Goal: Task Accomplishment & Management: Manage account settings

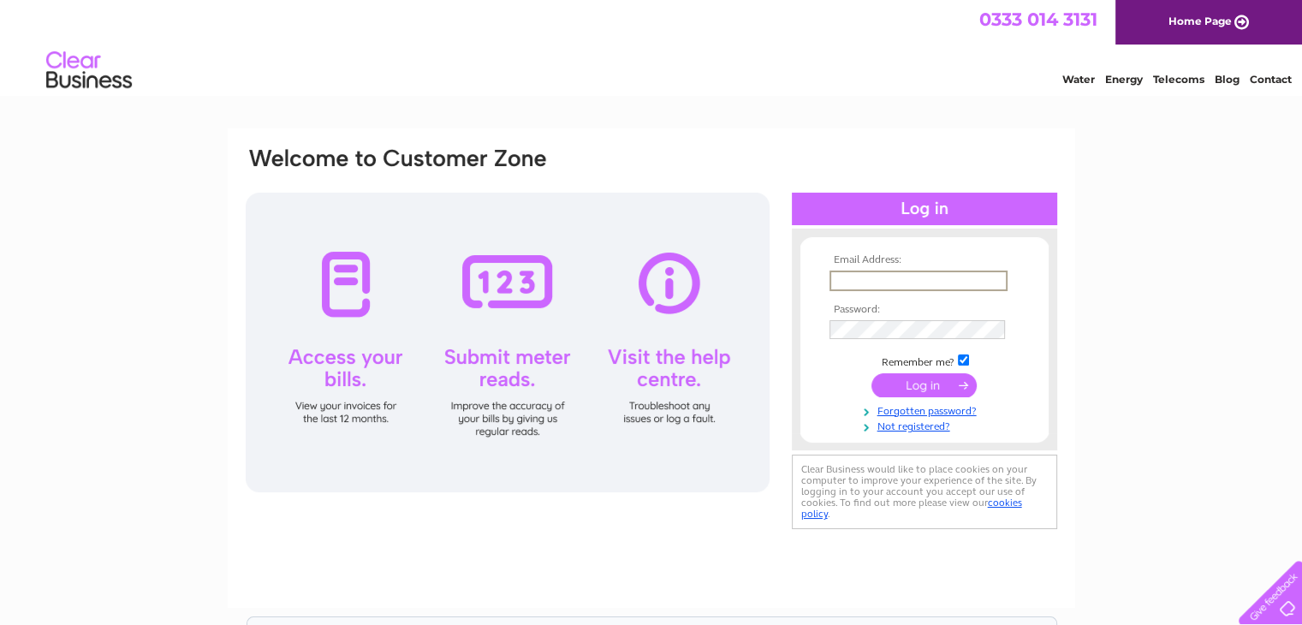
click at [859, 276] on input "text" at bounding box center [918, 280] width 178 height 21
type input "A"
type input "annao@orme-law.co.uk"
click at [937, 391] on input "submit" at bounding box center [923, 383] width 105 height 24
click at [937, 383] on input "submit" at bounding box center [923, 383] width 105 height 24
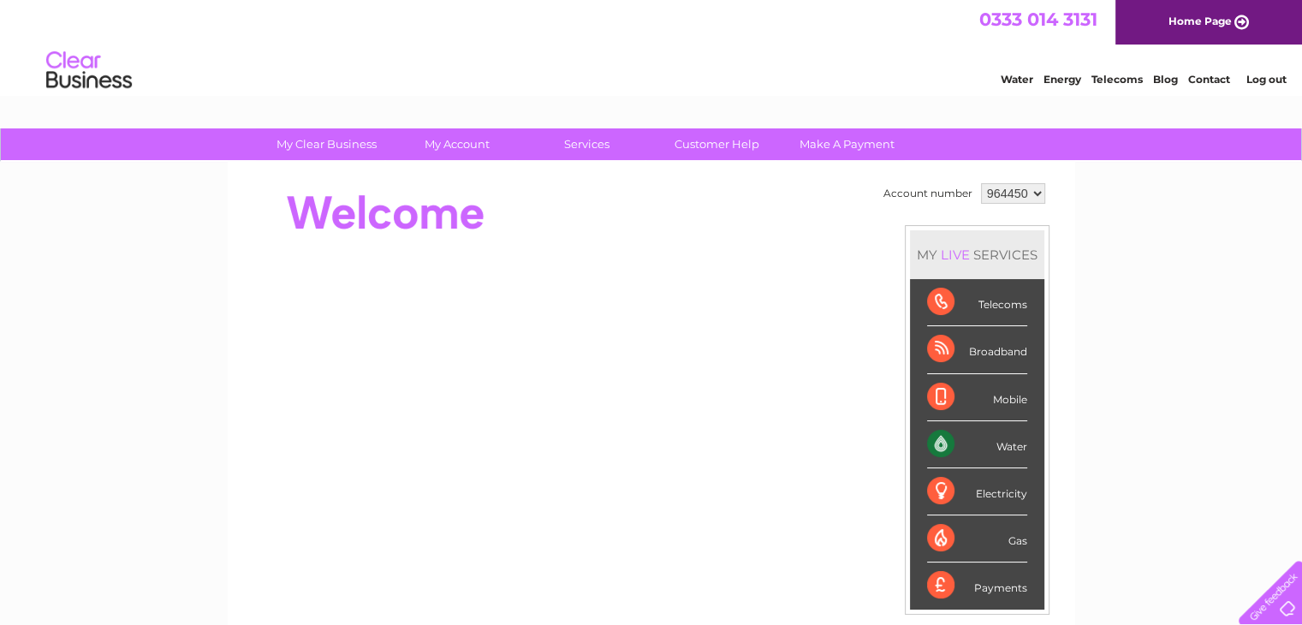
click at [1035, 187] on select "964450" at bounding box center [1013, 193] width 64 height 21
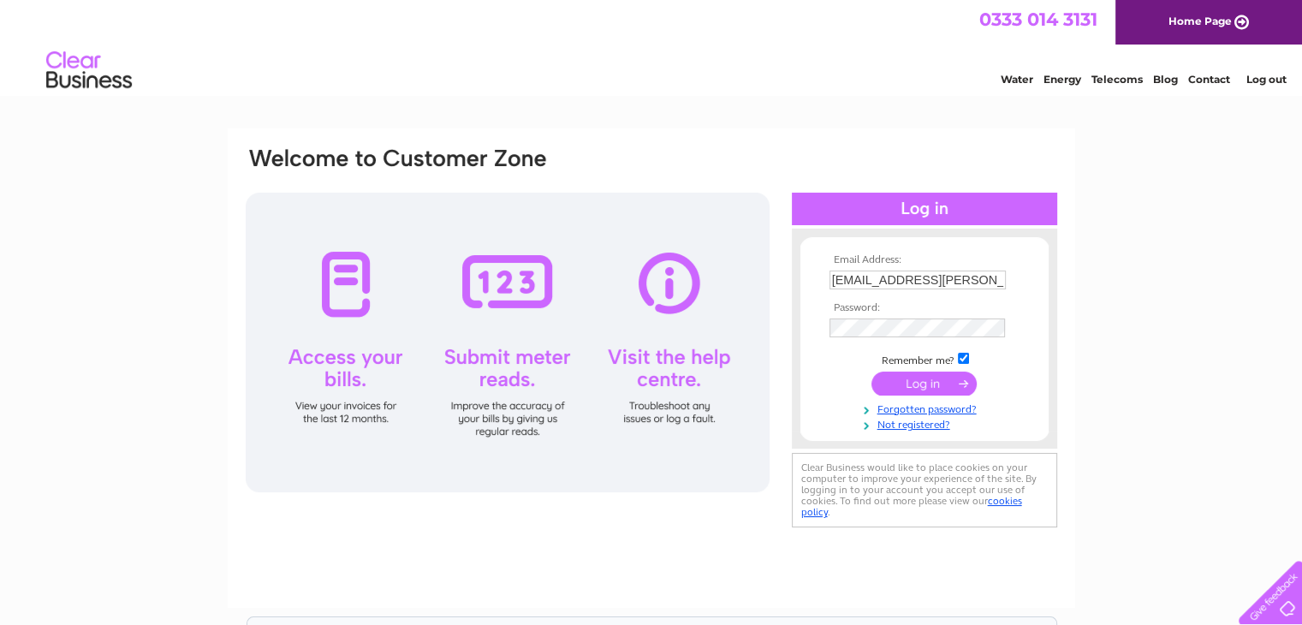
click at [865, 281] on input "[EMAIL_ADDRESS][PERSON_NAME][DOMAIN_NAME]" at bounding box center [917, 279] width 176 height 19
click at [856, 278] on input "[EMAIL_ADDRESS][PERSON_NAME][DOMAIN_NAME]" at bounding box center [918, 280] width 178 height 21
type input "alano@orme-law.co.uk"
click at [942, 395] on td at bounding box center [924, 384] width 199 height 33
click at [939, 382] on input "submit" at bounding box center [923, 383] width 105 height 24
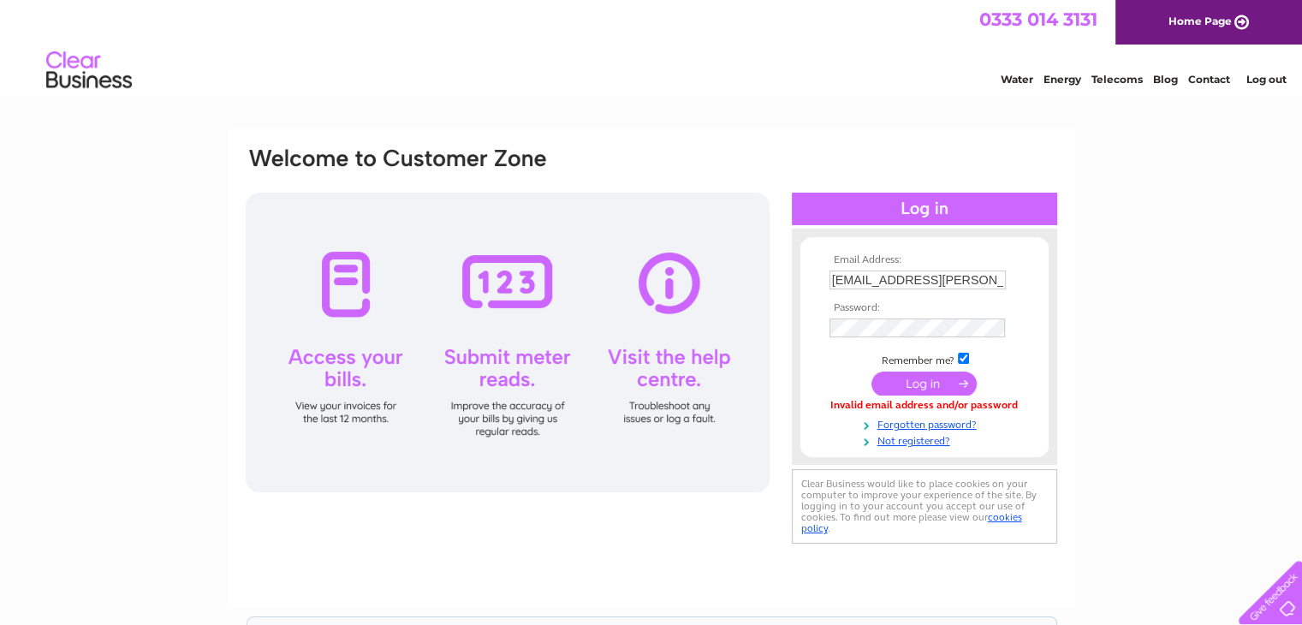
click at [928, 381] on input "submit" at bounding box center [923, 383] width 105 height 24
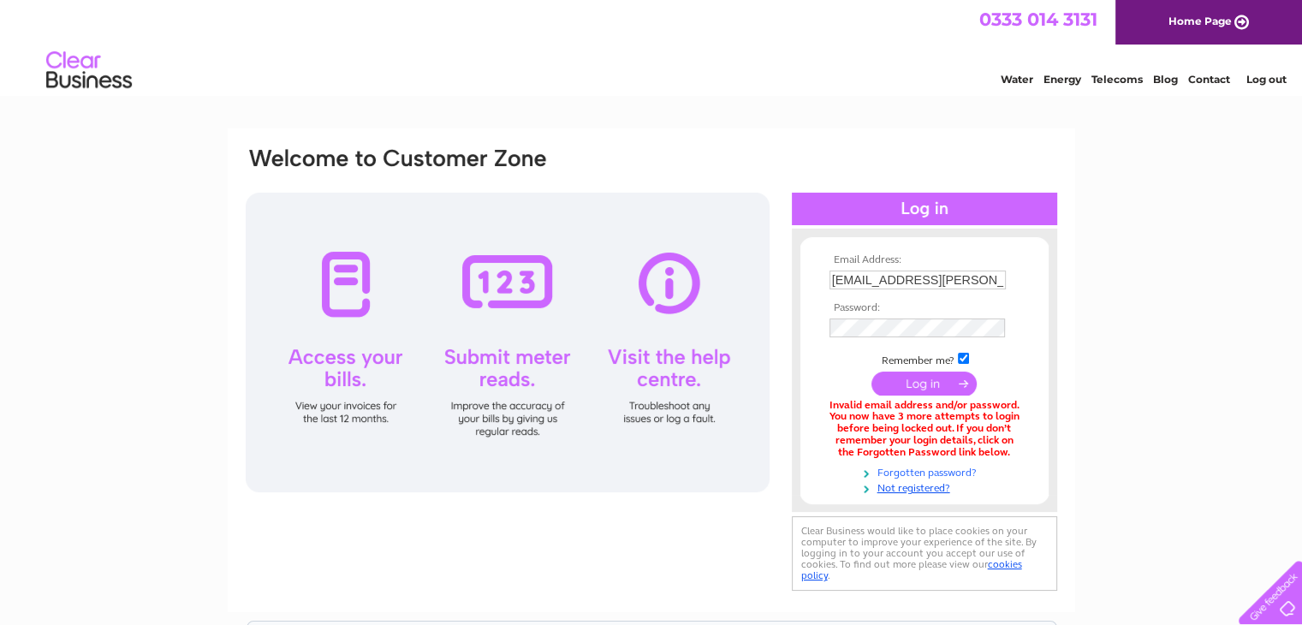
click at [949, 473] on link "Forgotten password?" at bounding box center [926, 471] width 194 height 16
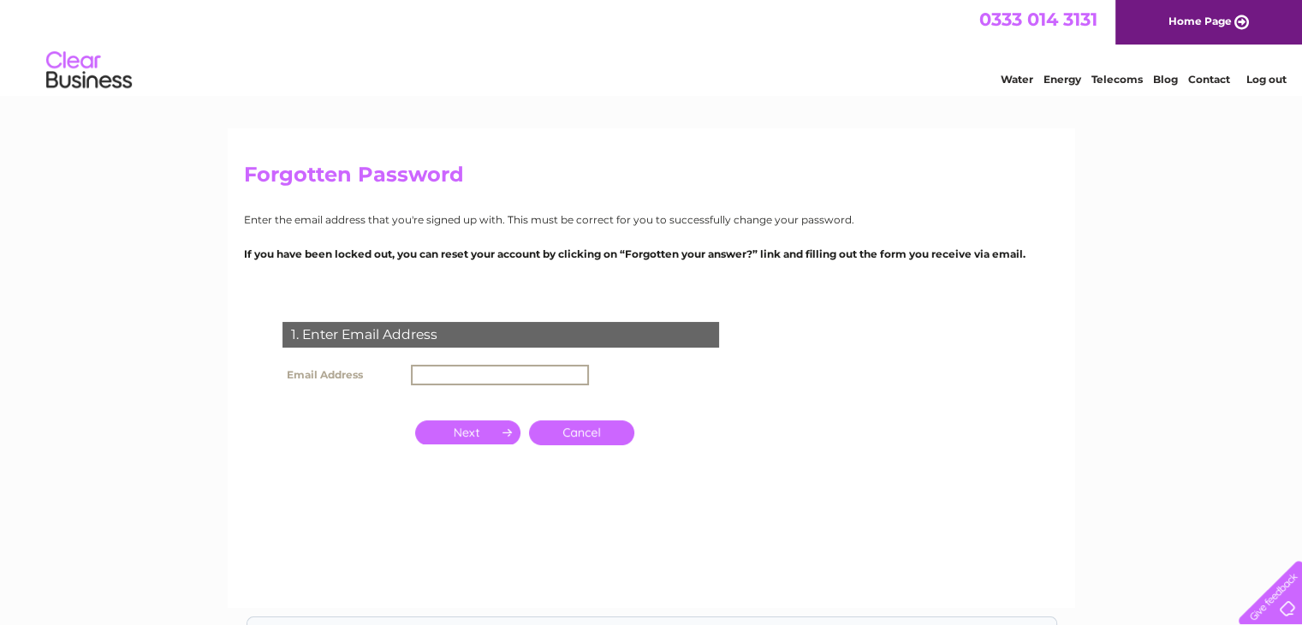
click at [438, 373] on input "text" at bounding box center [500, 375] width 178 height 21
type input "alano@orme-law.co.uk"
click at [492, 430] on input "button" at bounding box center [467, 430] width 105 height 24
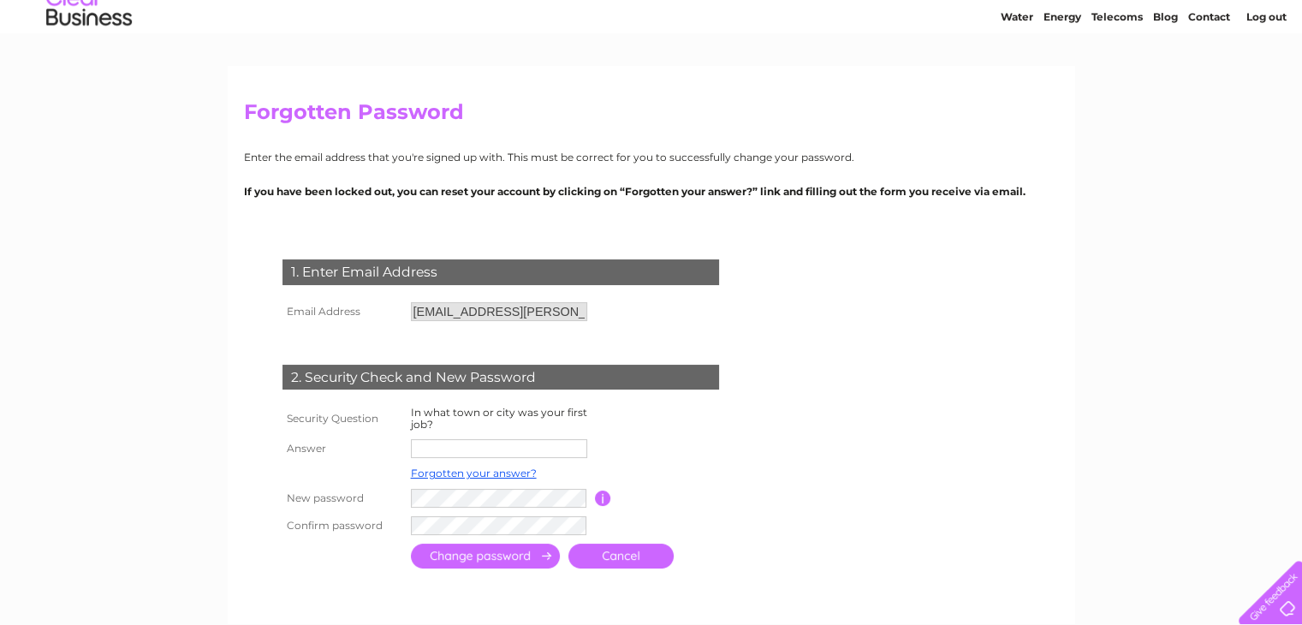
scroll to position [257, 0]
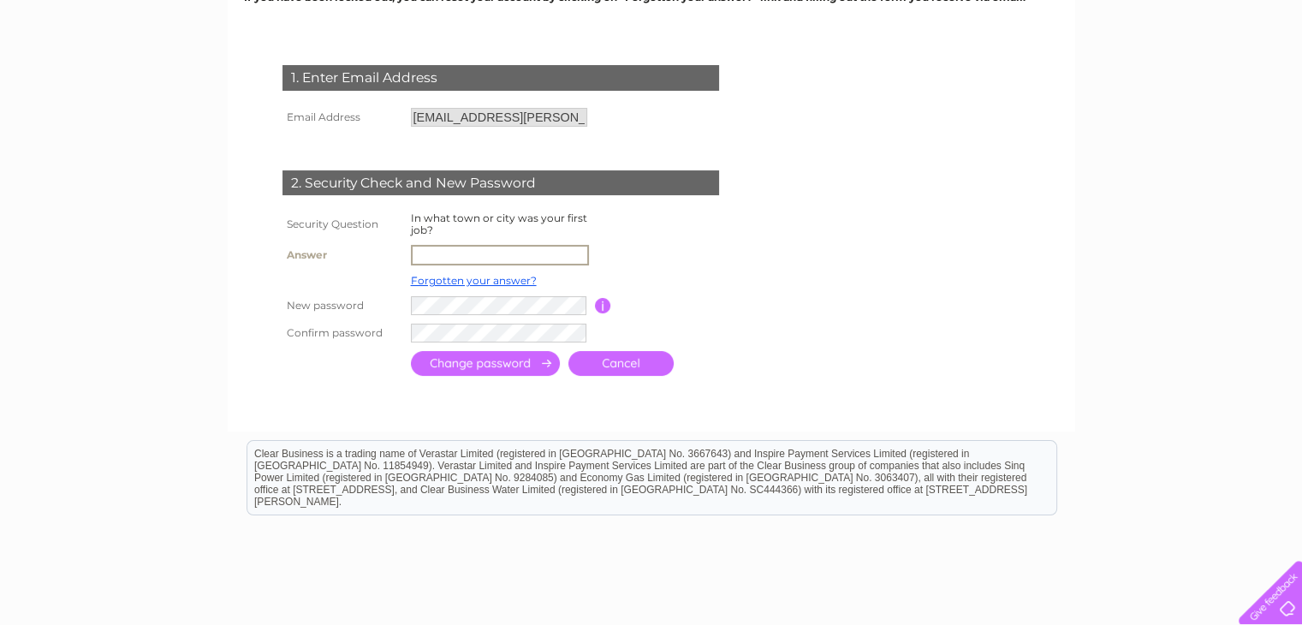
click at [485, 257] on input "text" at bounding box center [500, 255] width 178 height 21
type input "Aberdeen"
click at [509, 363] on input "submit" at bounding box center [485, 361] width 149 height 25
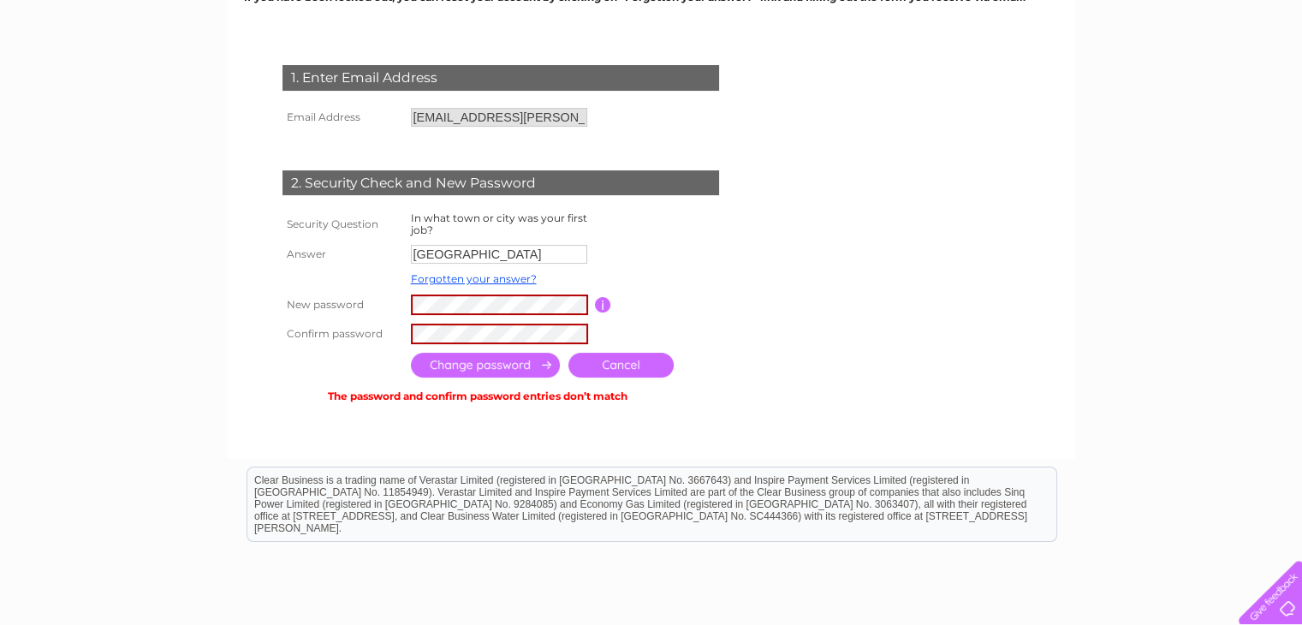
click at [601, 306] on input "button" at bounding box center [603, 304] width 16 height 15
click at [533, 360] on input "submit" at bounding box center [485, 365] width 149 height 25
click at [507, 365] on input "submit" at bounding box center [485, 365] width 149 height 25
click at [528, 367] on input "submit" at bounding box center [485, 365] width 149 height 25
click at [495, 371] on input "submit" at bounding box center [485, 365] width 149 height 25
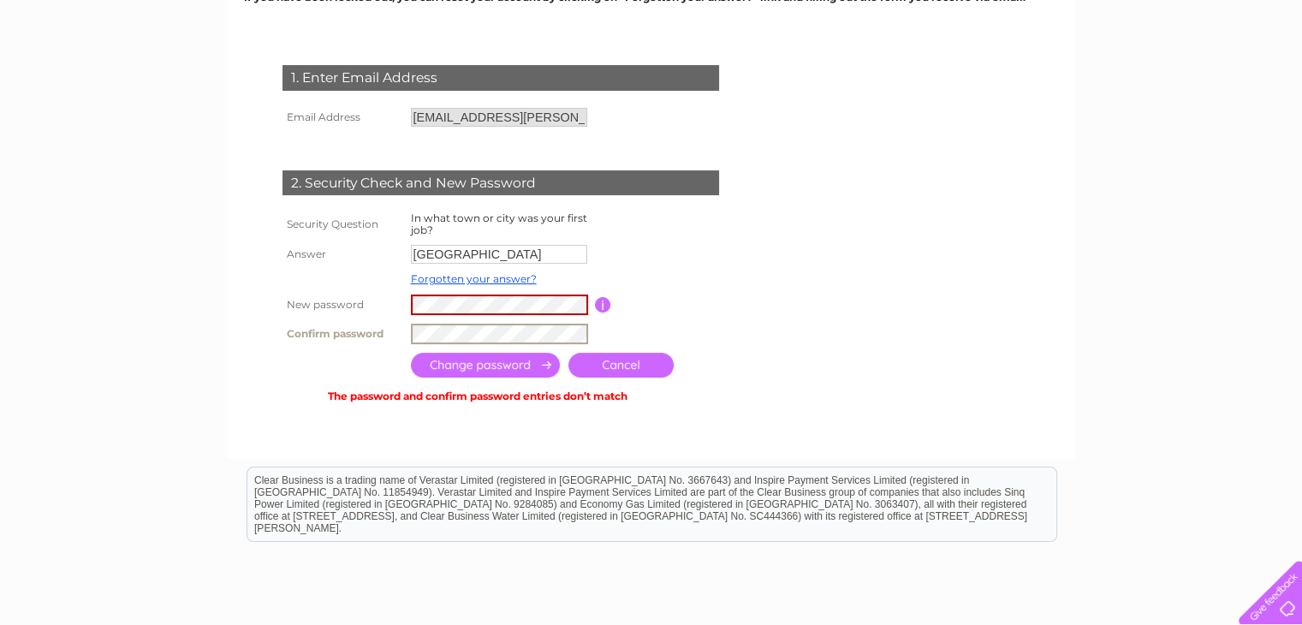
click at [810, 371] on form "1. Enter Email Address Email Address alano@orme-law.co.uk Cancel" at bounding box center [651, 236] width 815 height 410
click at [531, 359] on input "submit" at bounding box center [485, 365] width 149 height 25
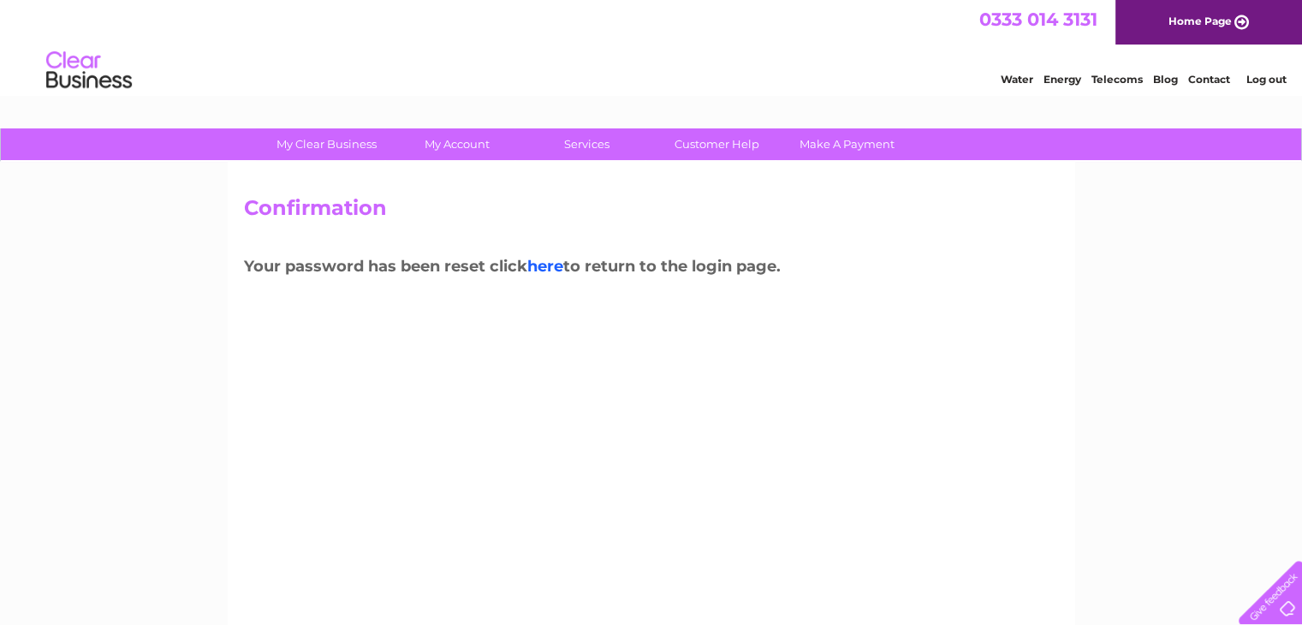
click at [547, 261] on link "here" at bounding box center [545, 266] width 36 height 19
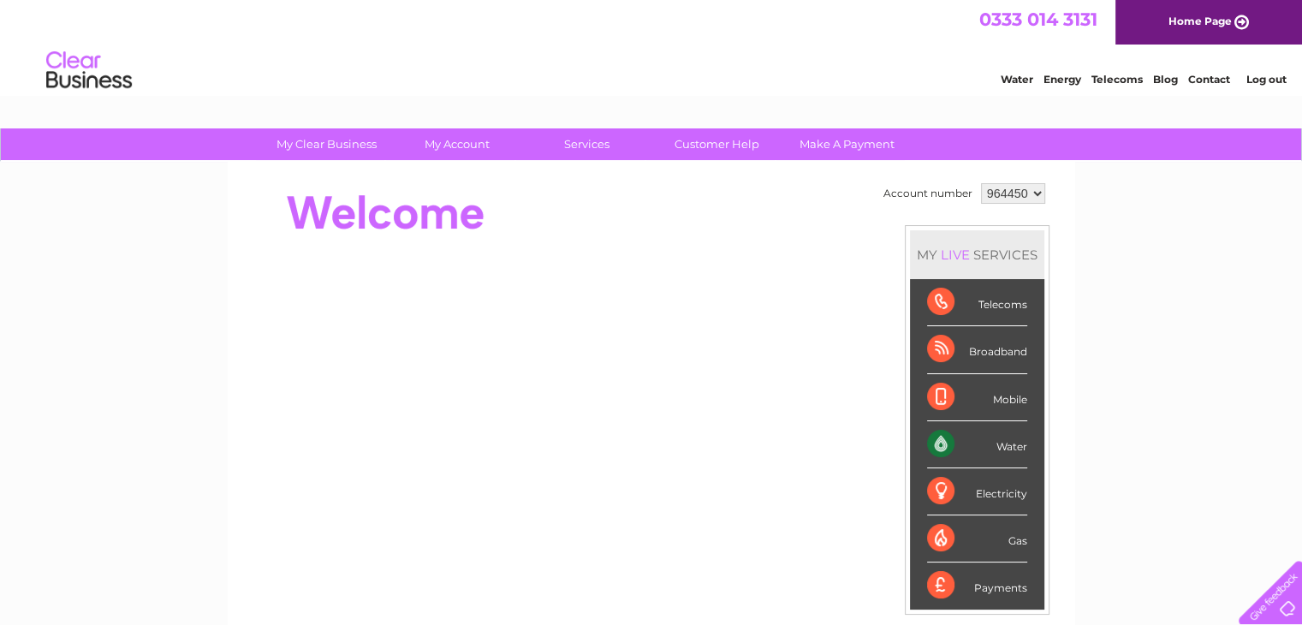
click at [1270, 79] on link "Log out" at bounding box center [1265, 79] width 40 height 13
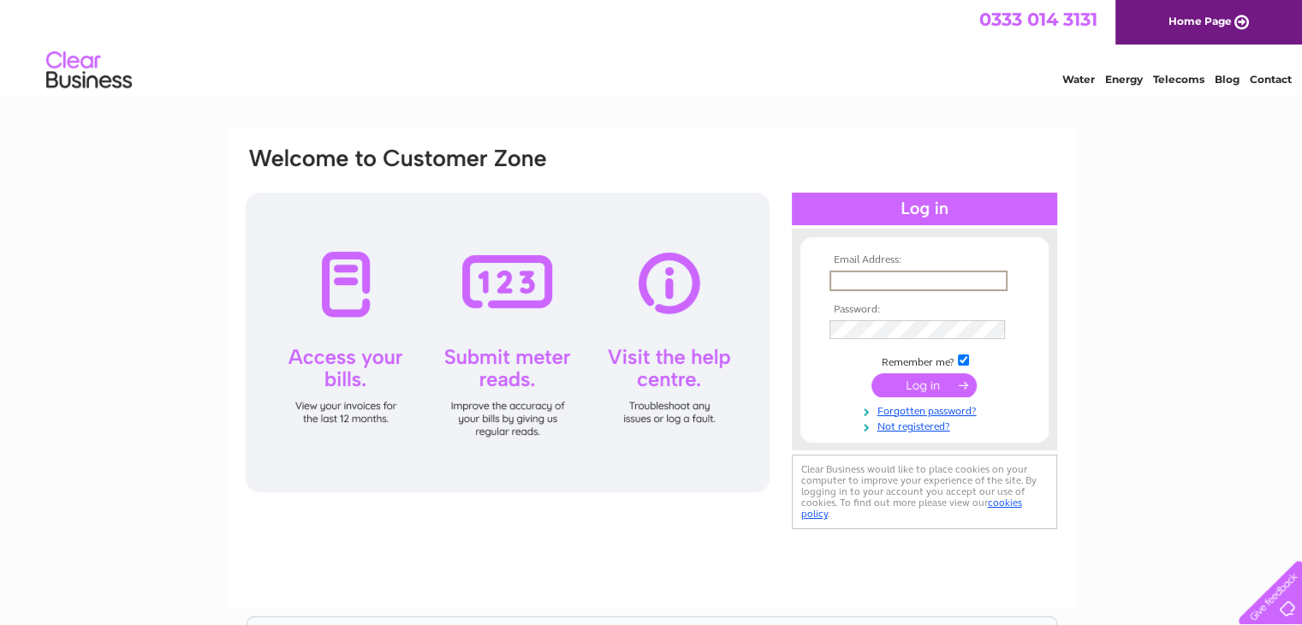
click at [890, 276] on input "text" at bounding box center [918, 280] width 178 height 21
type input "[EMAIL_ADDRESS][PERSON_NAME][DOMAIN_NAME]"
click at [939, 387] on input "submit" at bounding box center [923, 384] width 105 height 24
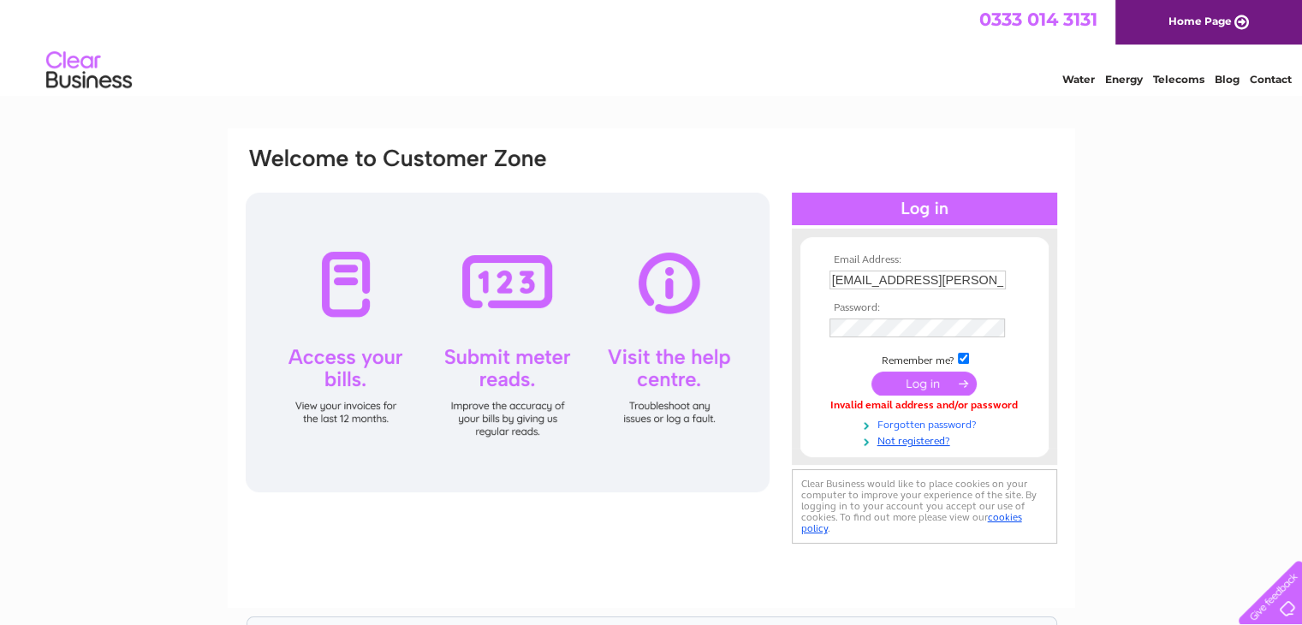
click at [938, 424] on link "Forgotten password?" at bounding box center [926, 423] width 194 height 16
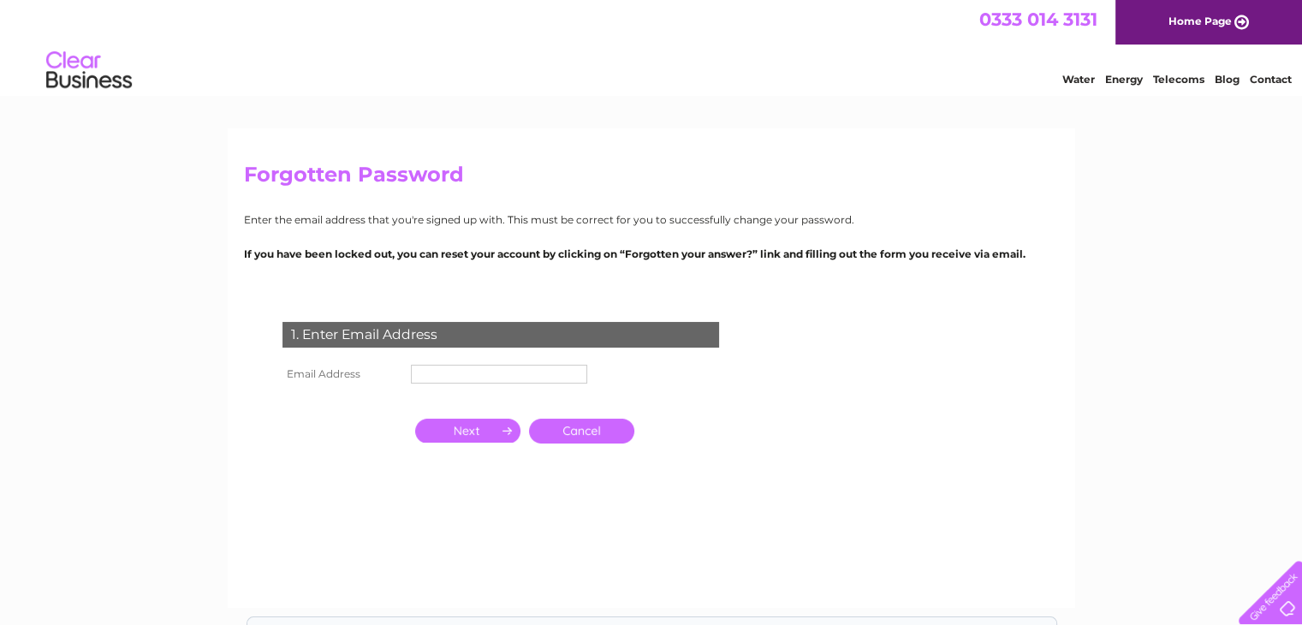
click at [452, 367] on input "text" at bounding box center [499, 374] width 176 height 19
type input "alano@orme-law.co.uk"
click at [488, 433] on input "button" at bounding box center [467, 430] width 105 height 24
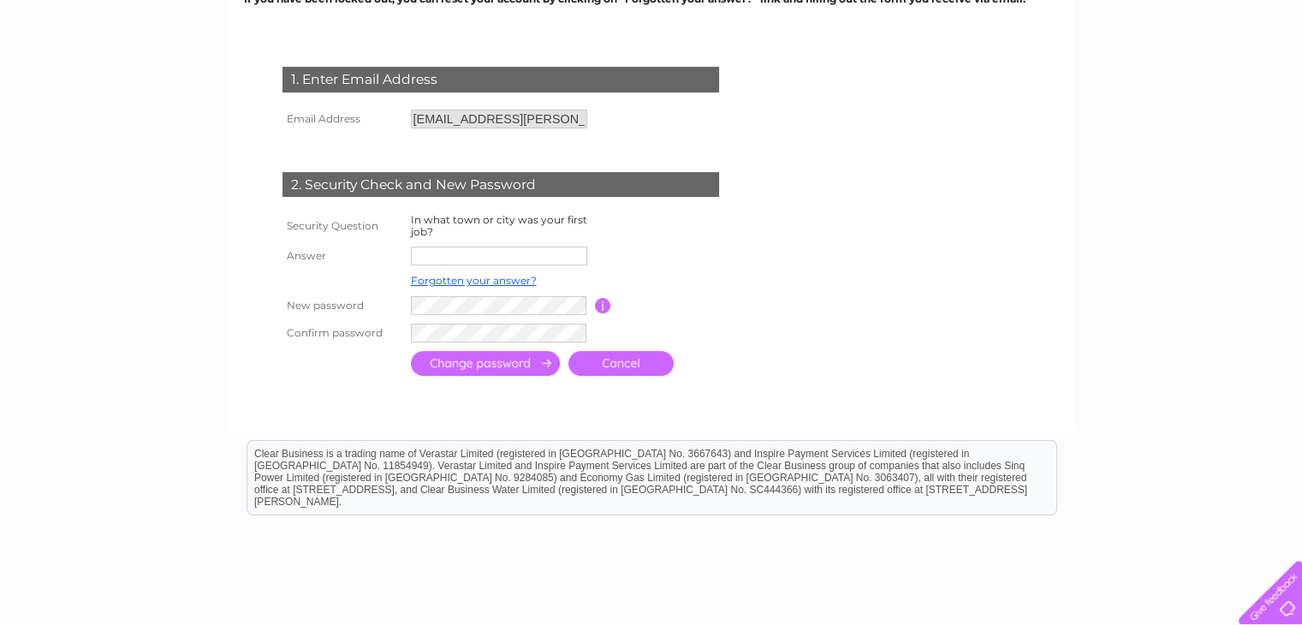
scroll to position [257, 0]
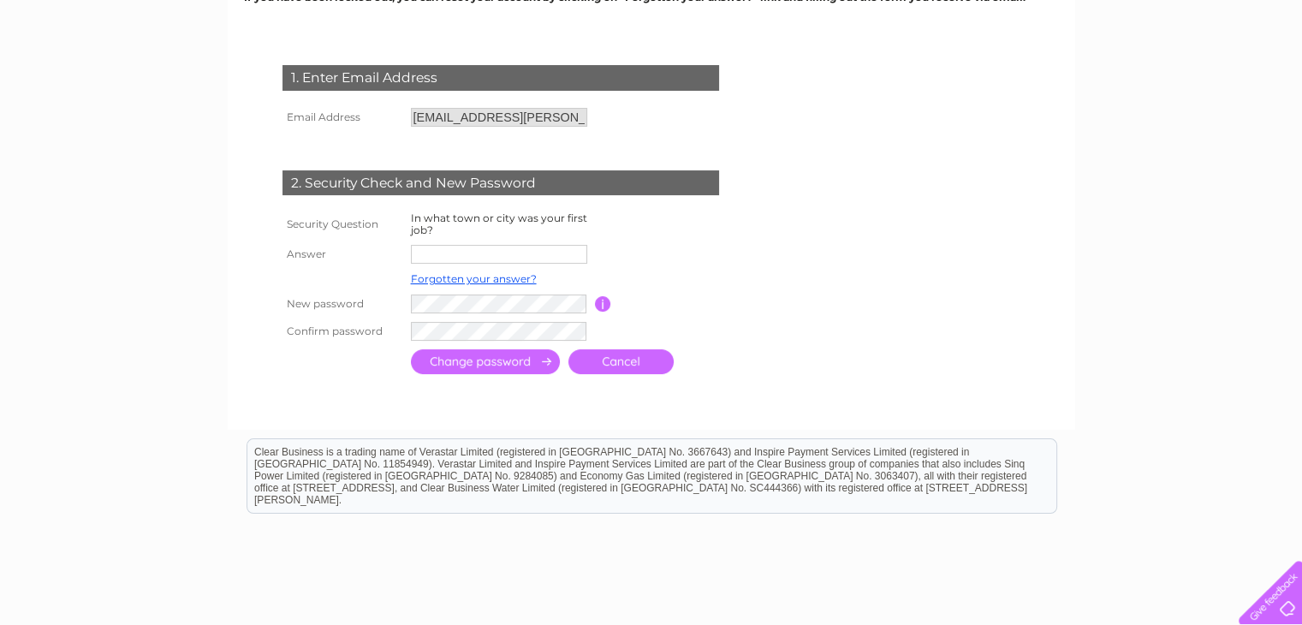
click at [438, 251] on input "text" at bounding box center [499, 254] width 176 height 19
click at [411, 351] on input "submit" at bounding box center [485, 363] width 149 height 25
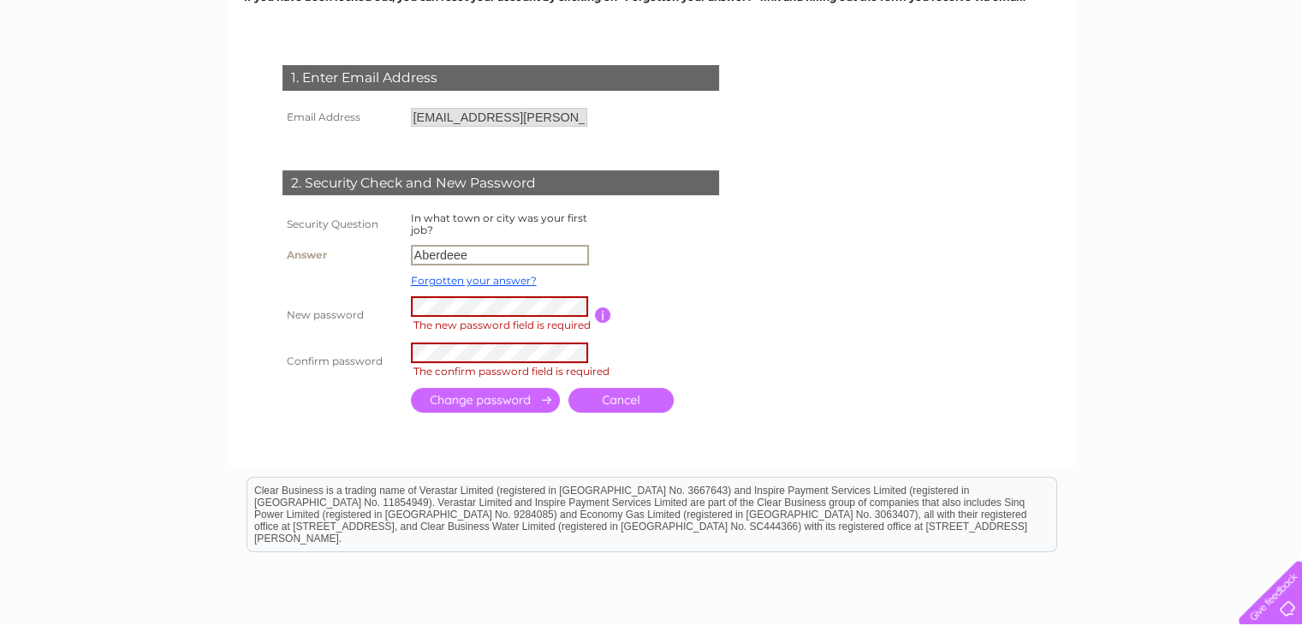
click at [484, 251] on input "Aberdeee" at bounding box center [500, 255] width 178 height 21
type input "Aberdeen"
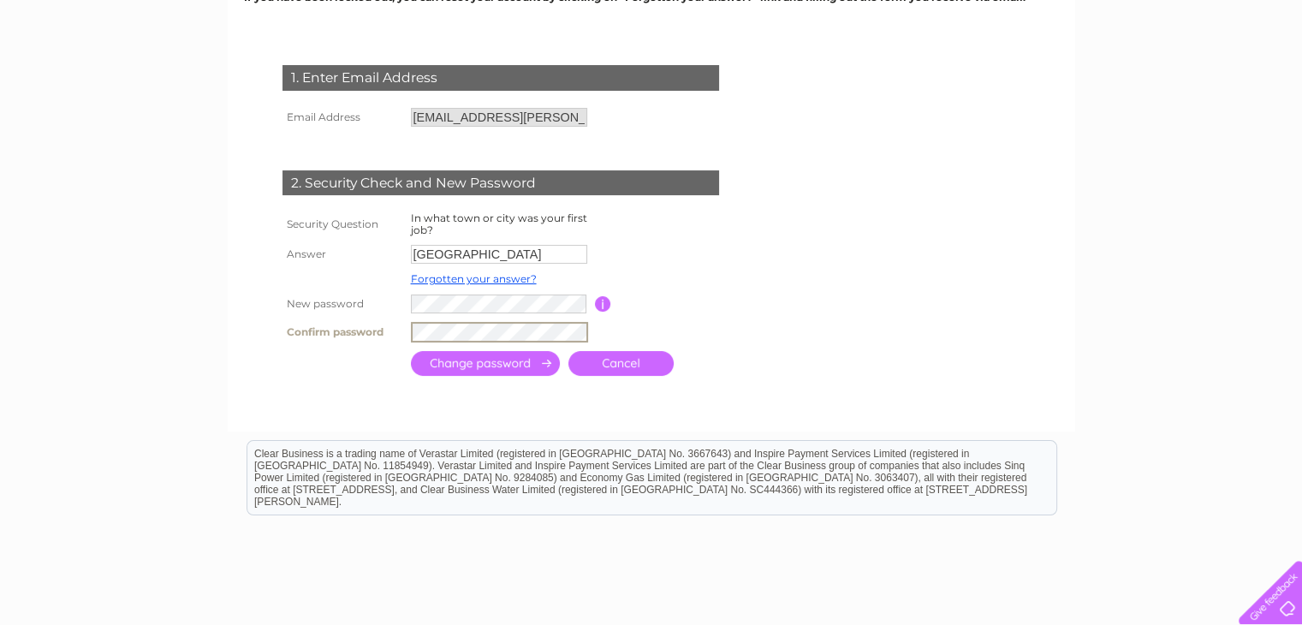
click at [524, 364] on input "submit" at bounding box center [485, 363] width 149 height 25
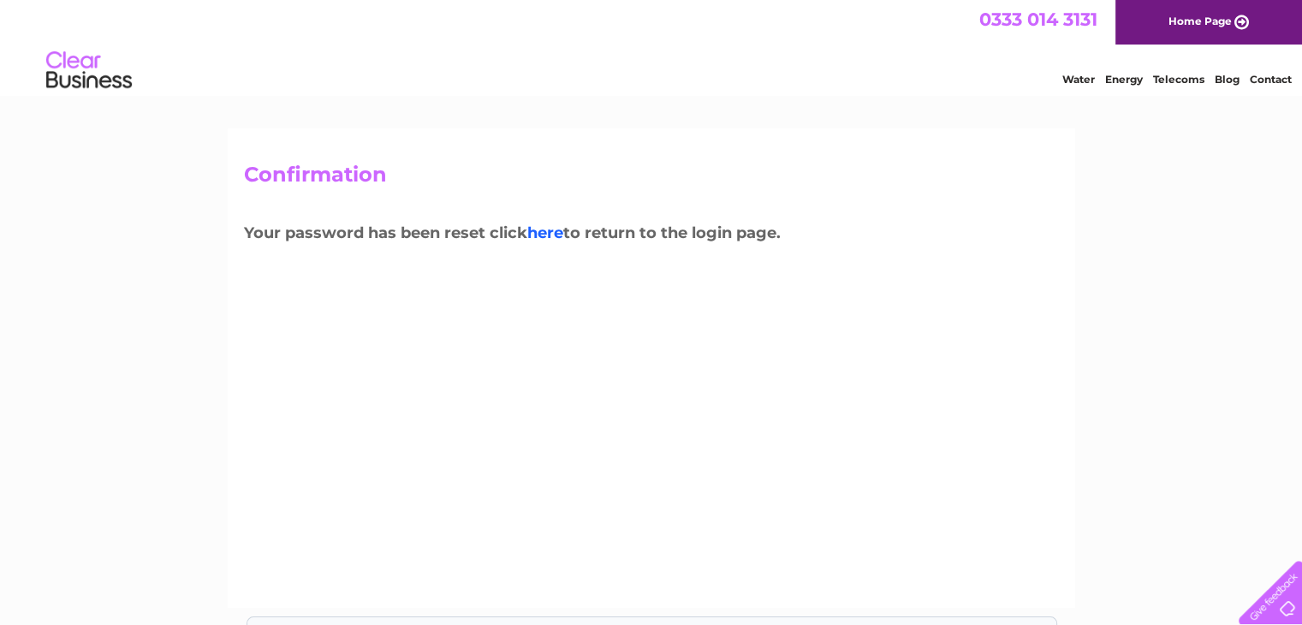
click at [551, 236] on link "here" at bounding box center [545, 232] width 36 height 19
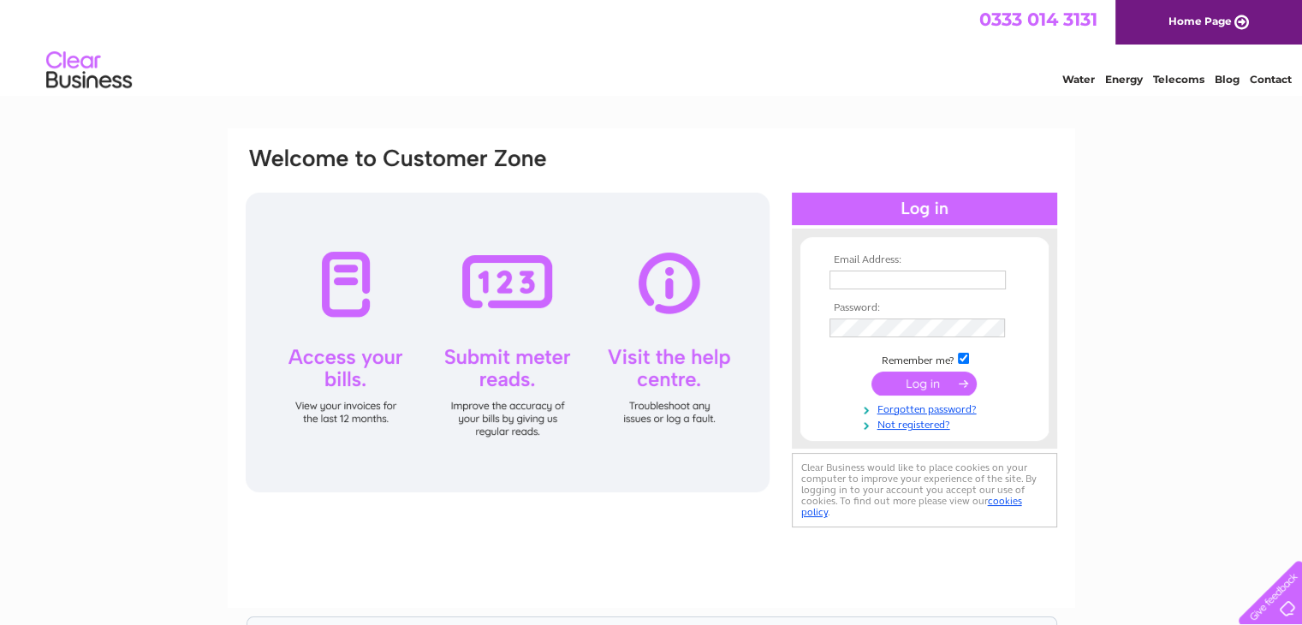
click at [863, 276] on input "text" at bounding box center [917, 279] width 176 height 19
type input "alano@orme-law.co.uk"
click at [873, 339] on td at bounding box center [924, 327] width 199 height 27
click at [936, 383] on input "submit" at bounding box center [923, 383] width 105 height 24
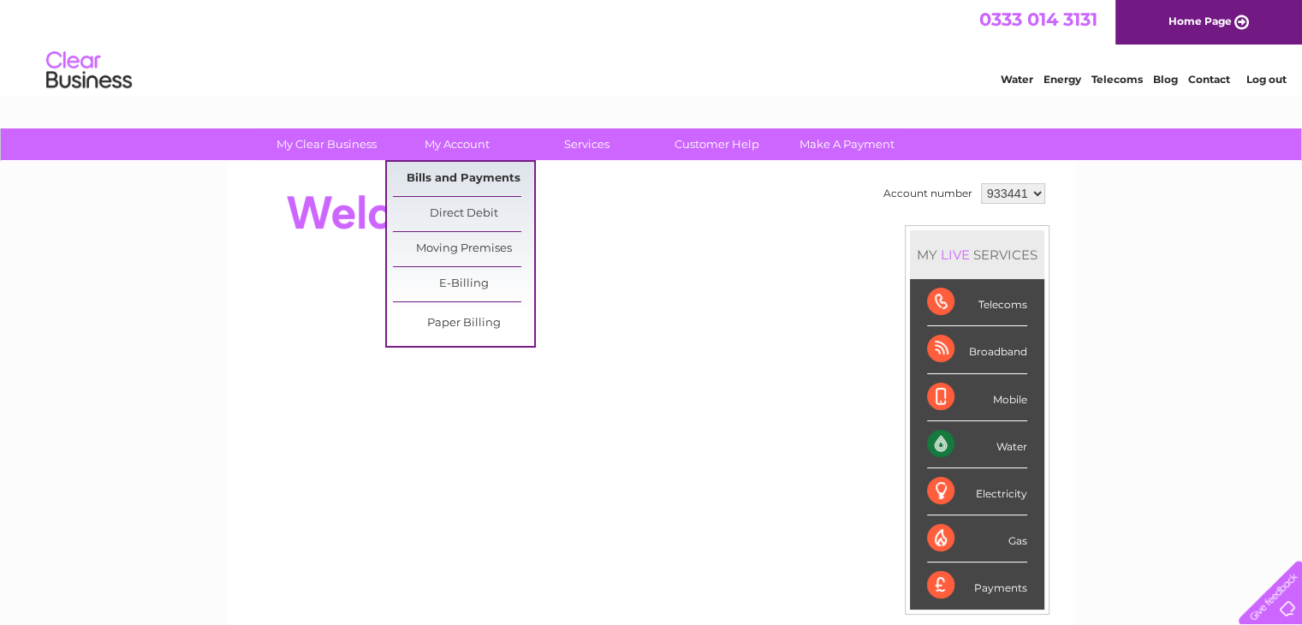
click at [459, 169] on link "Bills and Payments" at bounding box center [463, 179] width 141 height 34
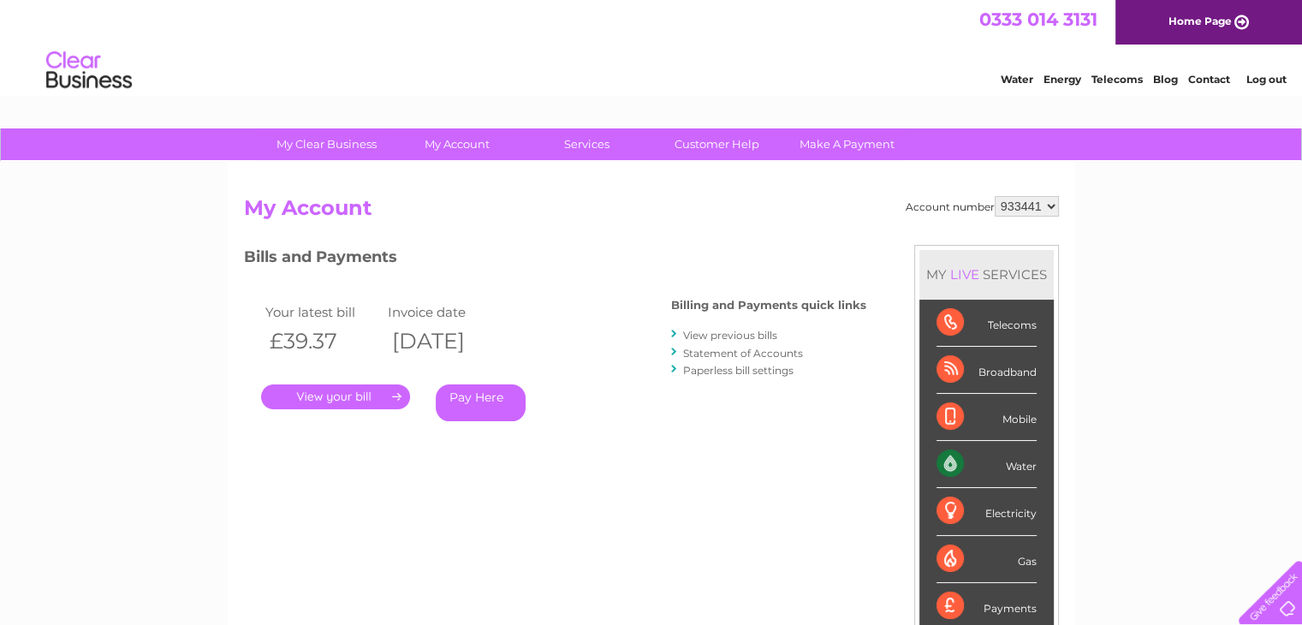
click at [371, 398] on link "." at bounding box center [335, 396] width 149 height 25
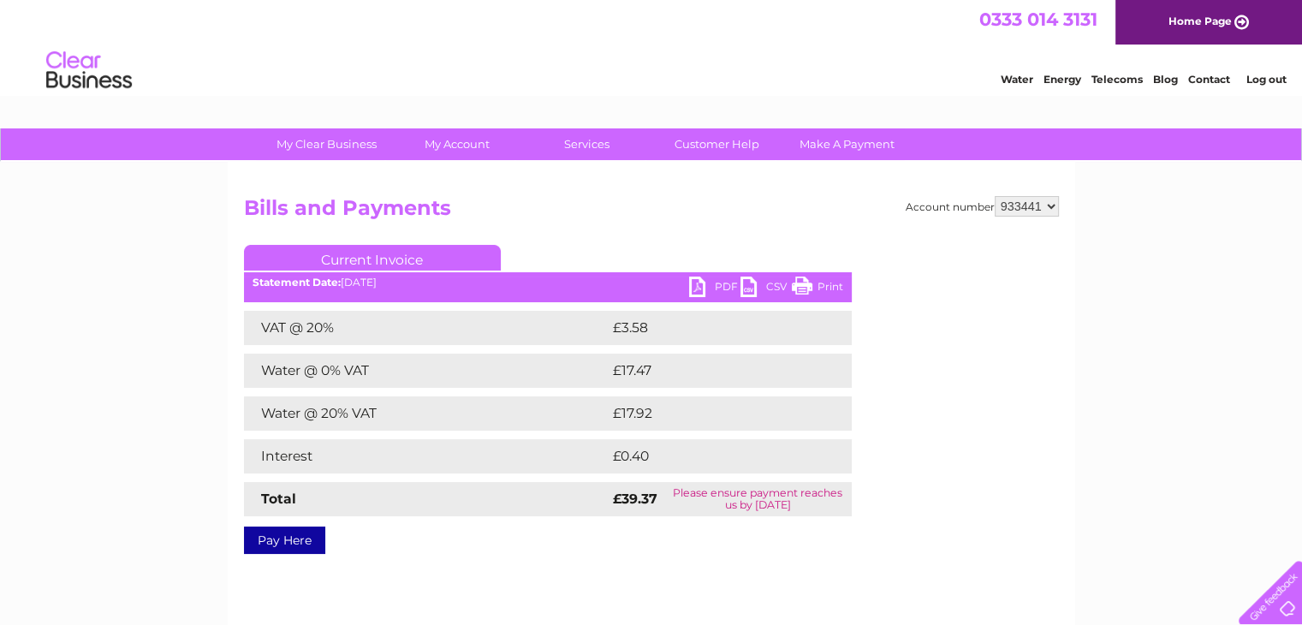
click at [1050, 212] on select "933441" at bounding box center [1026, 206] width 64 height 21
click at [1054, 208] on select "933441" at bounding box center [1026, 206] width 64 height 21
click at [1263, 82] on link "Log out" at bounding box center [1265, 79] width 40 height 13
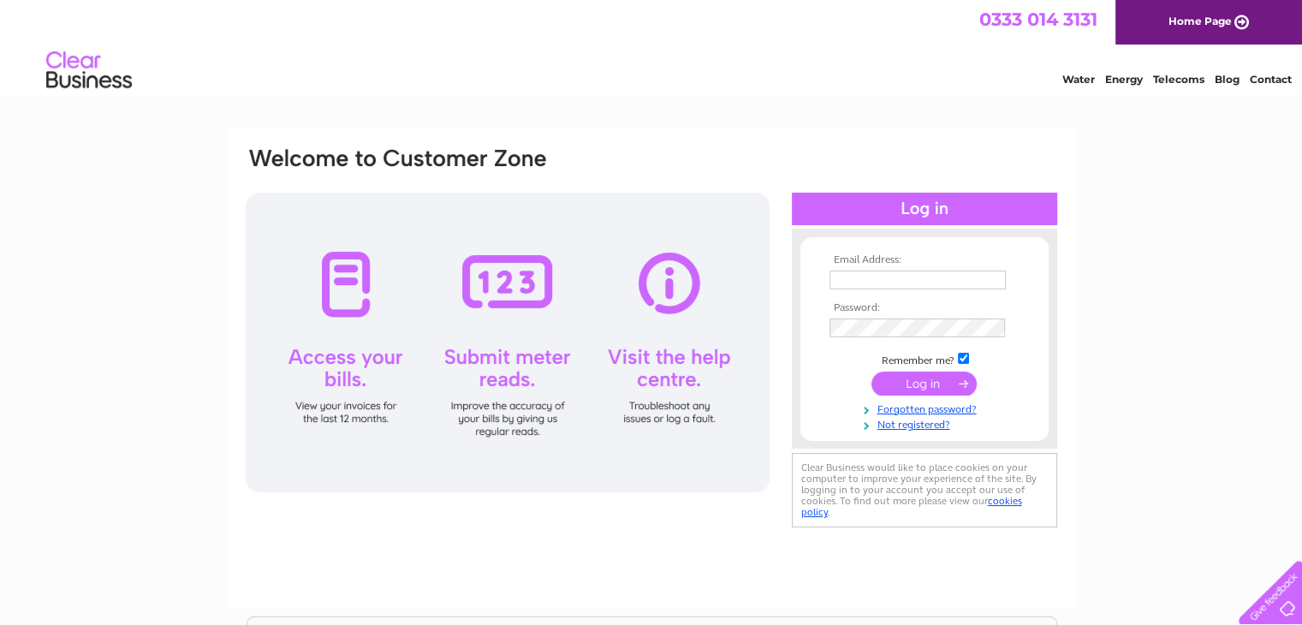
click at [898, 283] on input "text" at bounding box center [917, 279] width 176 height 19
type input "annao@orme-law.co.uk"
click at [945, 393] on input "submit" at bounding box center [923, 383] width 105 height 24
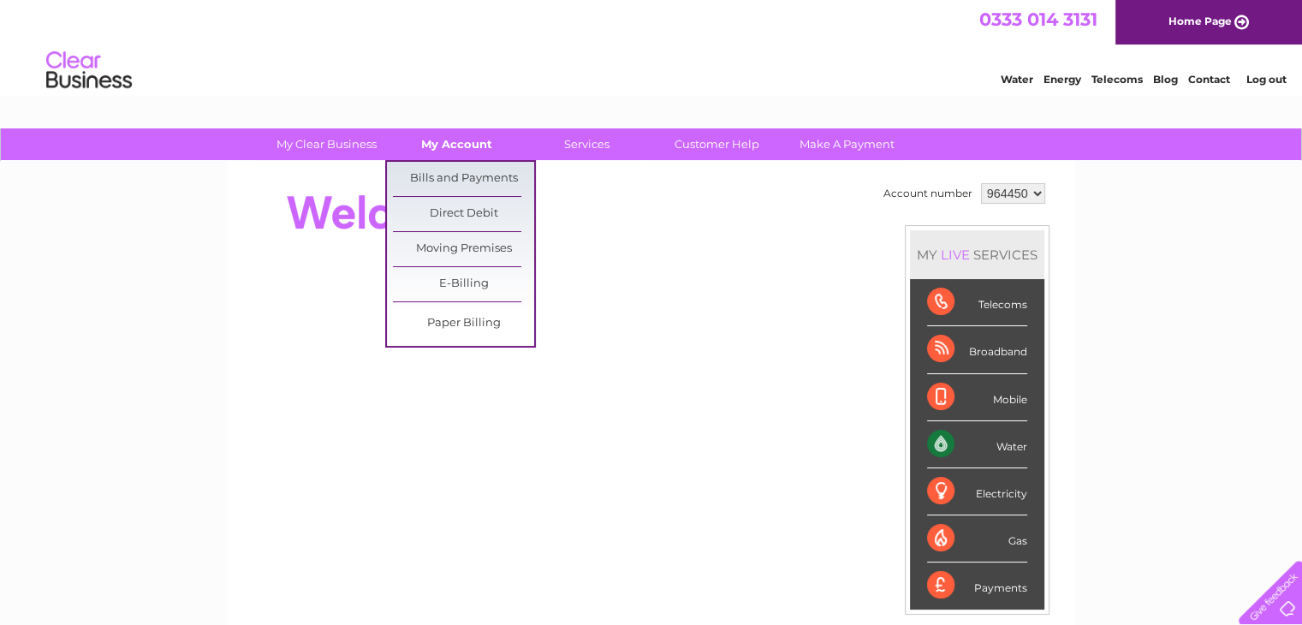
click at [466, 139] on link "My Account" at bounding box center [456, 144] width 141 height 32
